Goal: Transaction & Acquisition: Download file/media

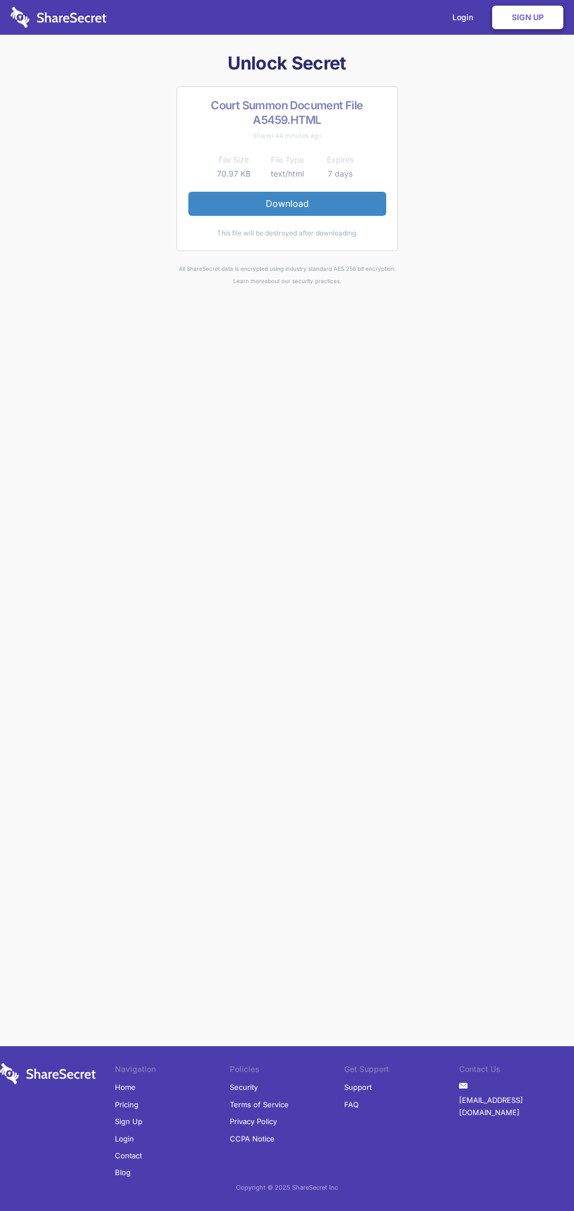
click at [287, 203] on link "Download" at bounding box center [287, 204] width 198 height 24
